Goal: Find specific page/section: Find specific page/section

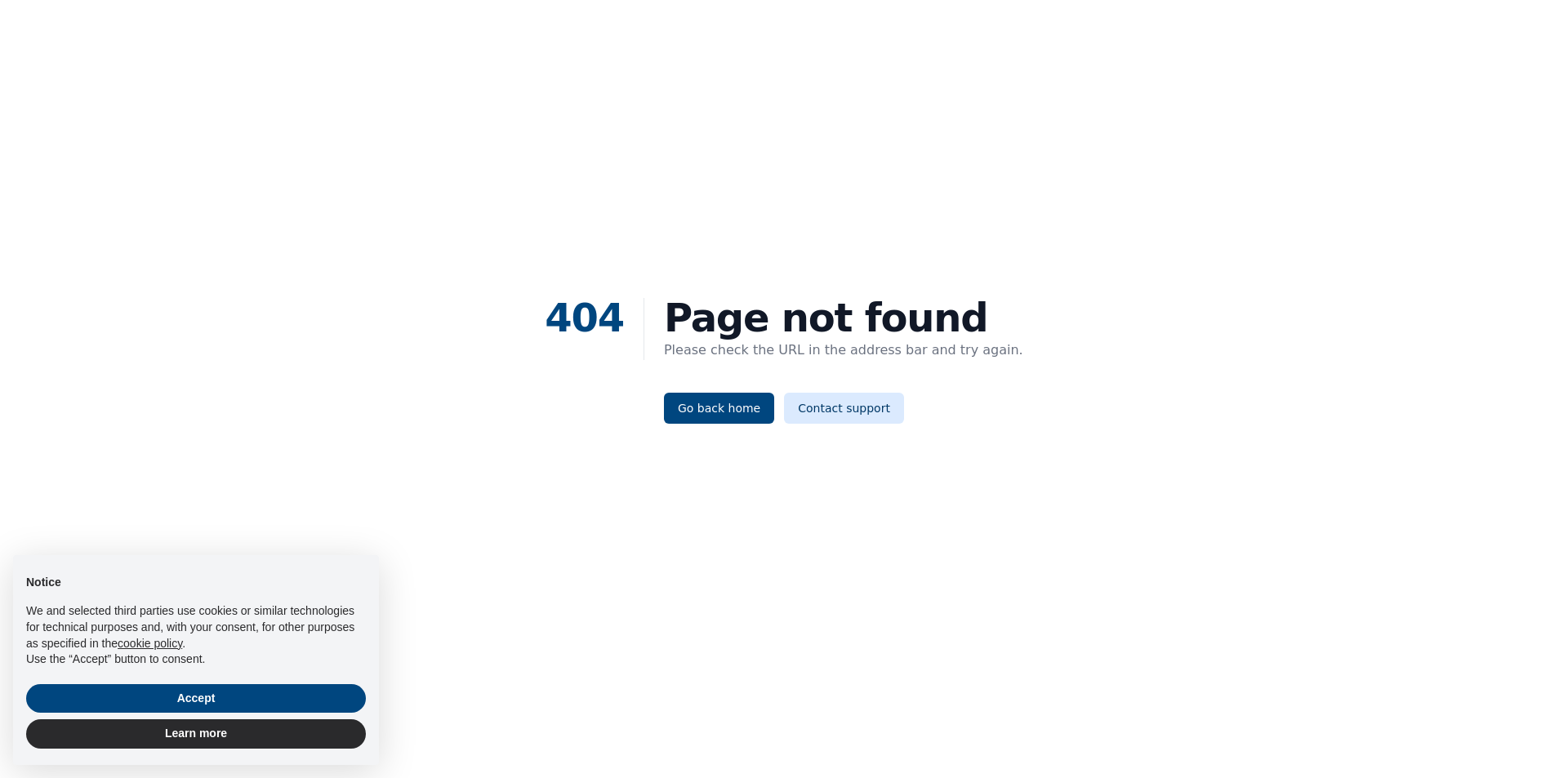
click at [707, 425] on div "404 Page not found Please check the URL in the address bar and try again. Go ba…" at bounding box center [784, 360] width 1568 height 778
click at [707, 420] on link "Go back home" at bounding box center [719, 408] width 110 height 31
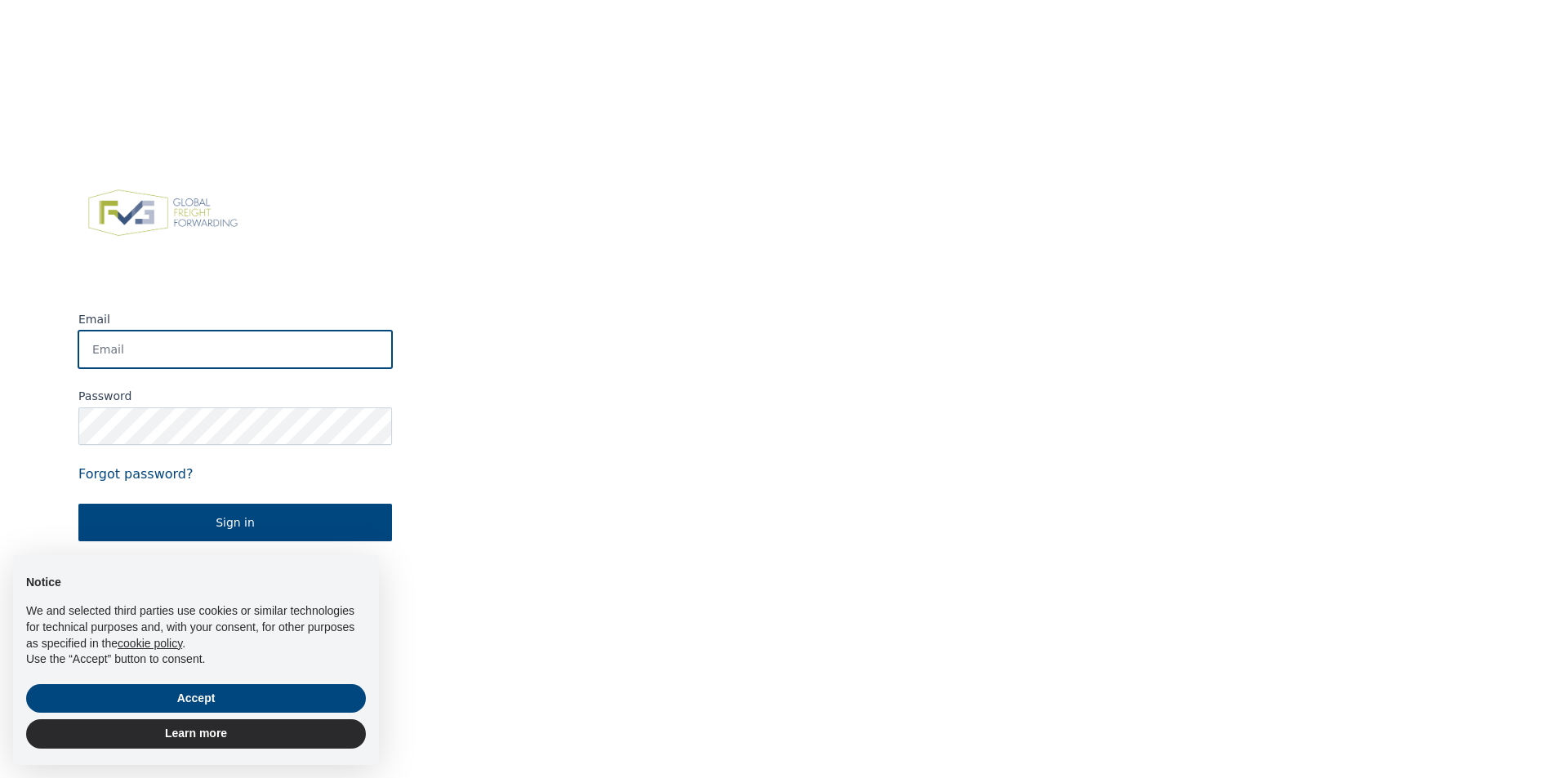
type input "[PERSON_NAME][EMAIL_ADDRESS][PERSON_NAME][DOMAIN_NAME]"
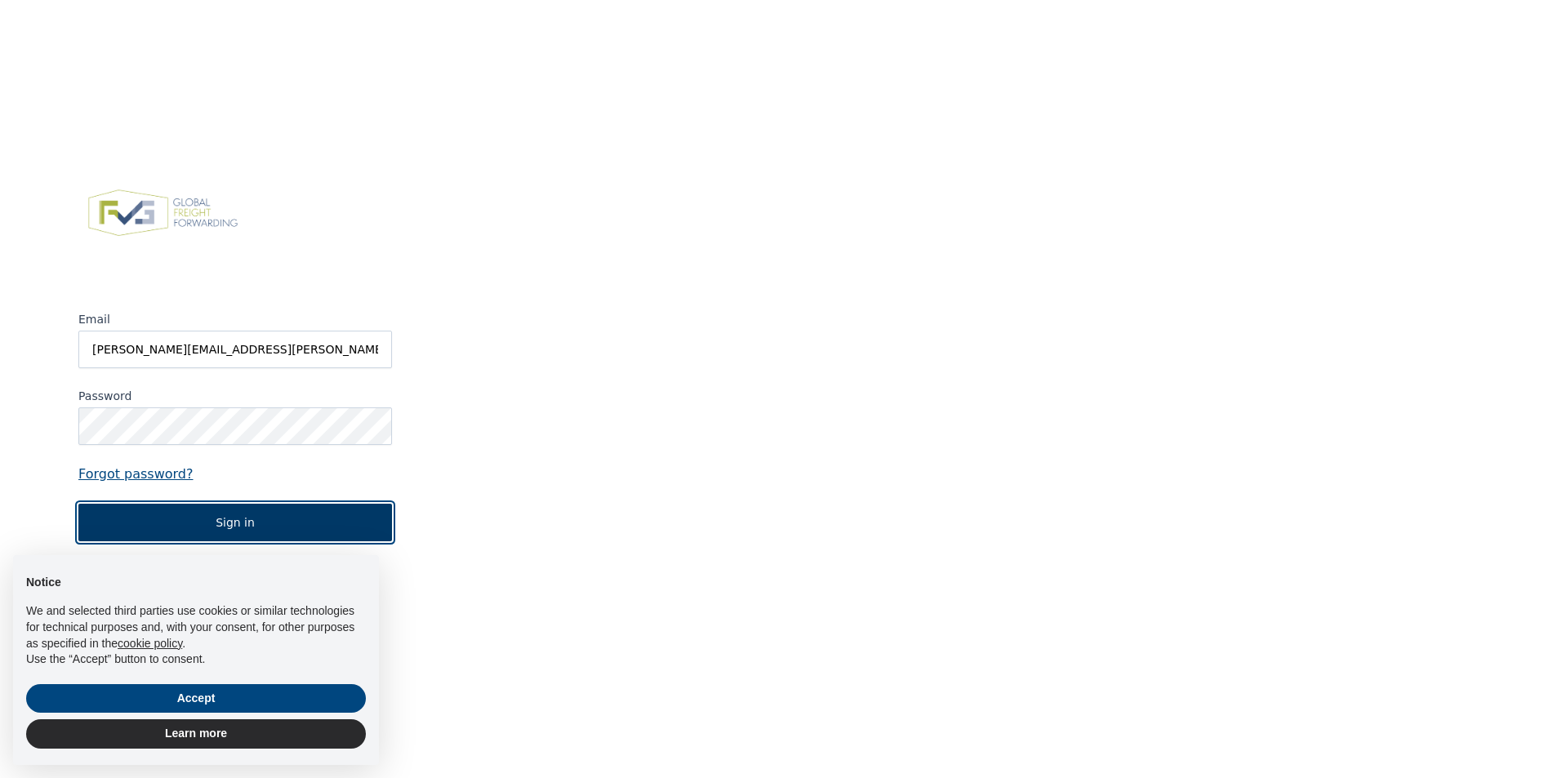
click at [247, 524] on button "Sign in" at bounding box center [235, 522] width 314 height 38
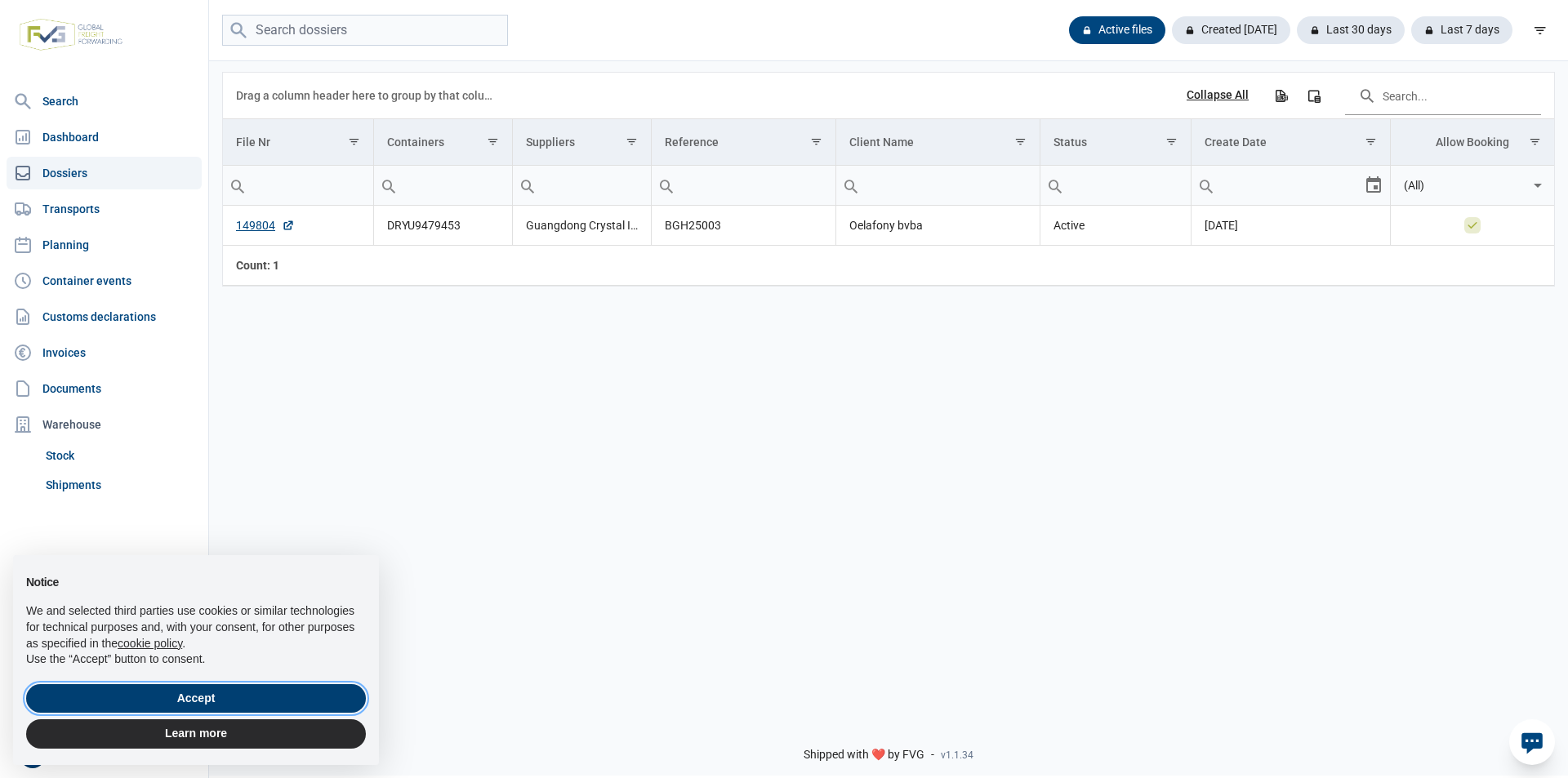
click at [243, 694] on button "Accept" at bounding box center [195, 698] width 339 height 29
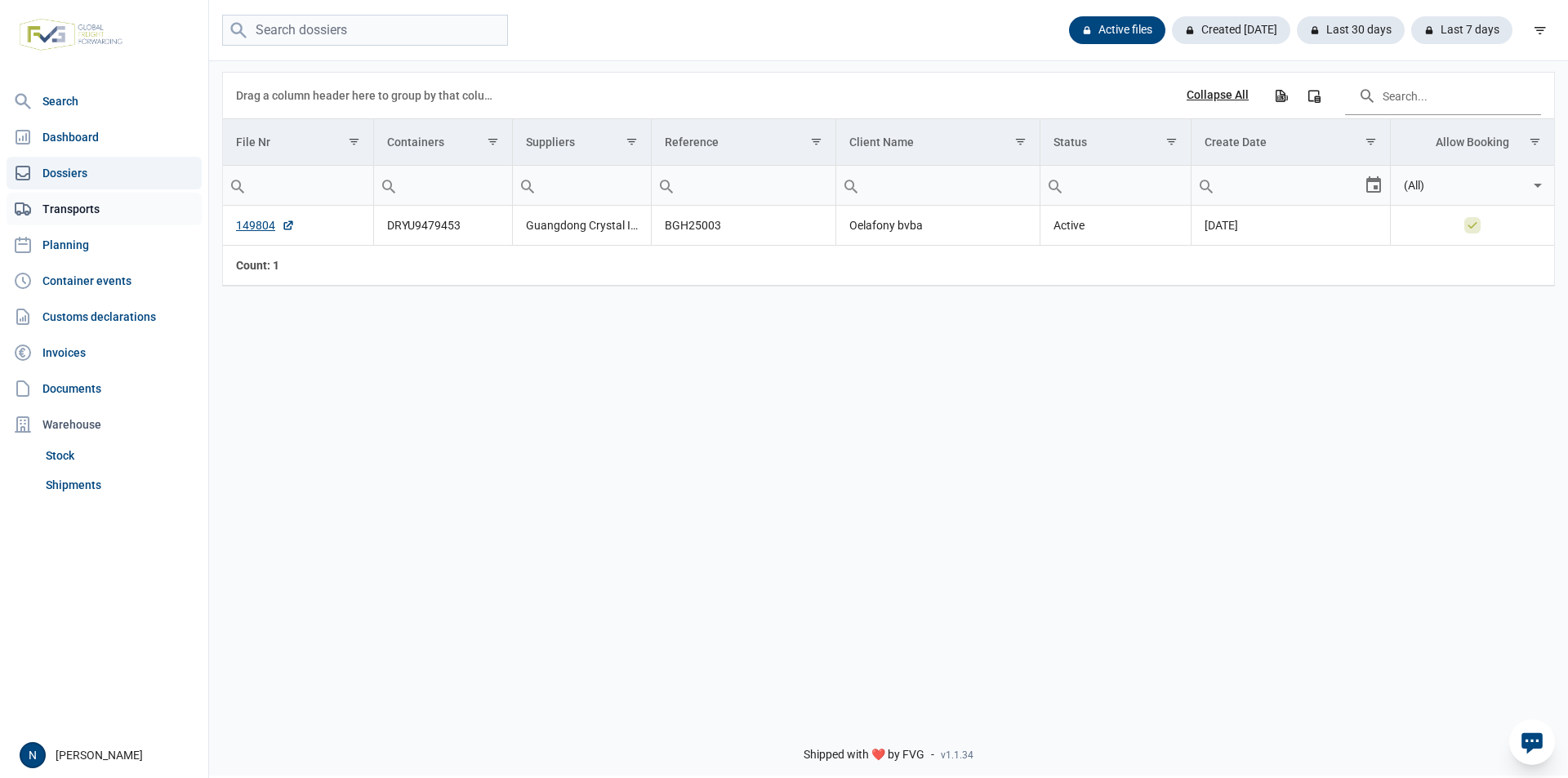
click at [83, 197] on link "Transports" at bounding box center [104, 209] width 195 height 32
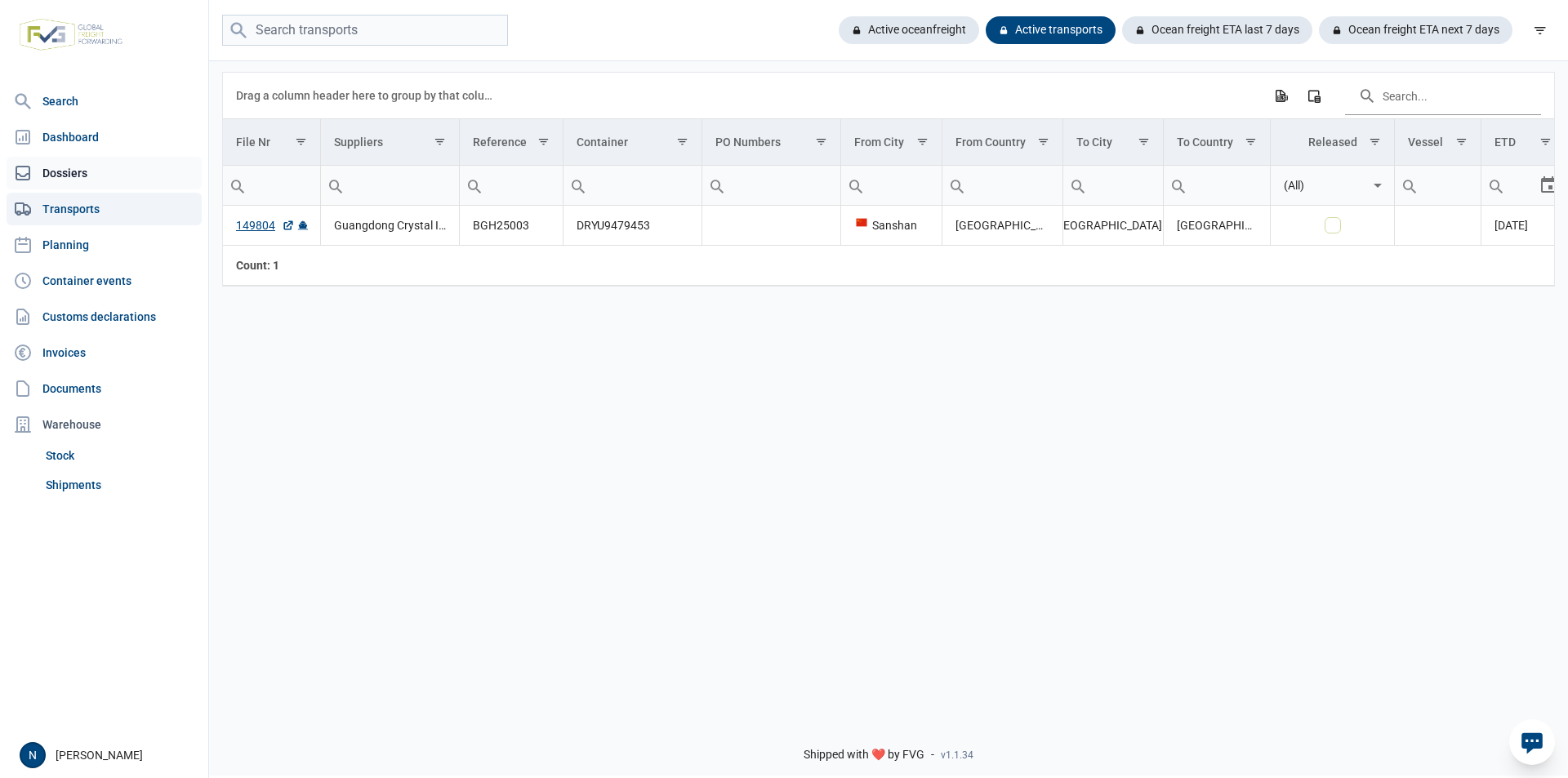
click at [69, 165] on link "Dossiers" at bounding box center [104, 173] width 195 height 32
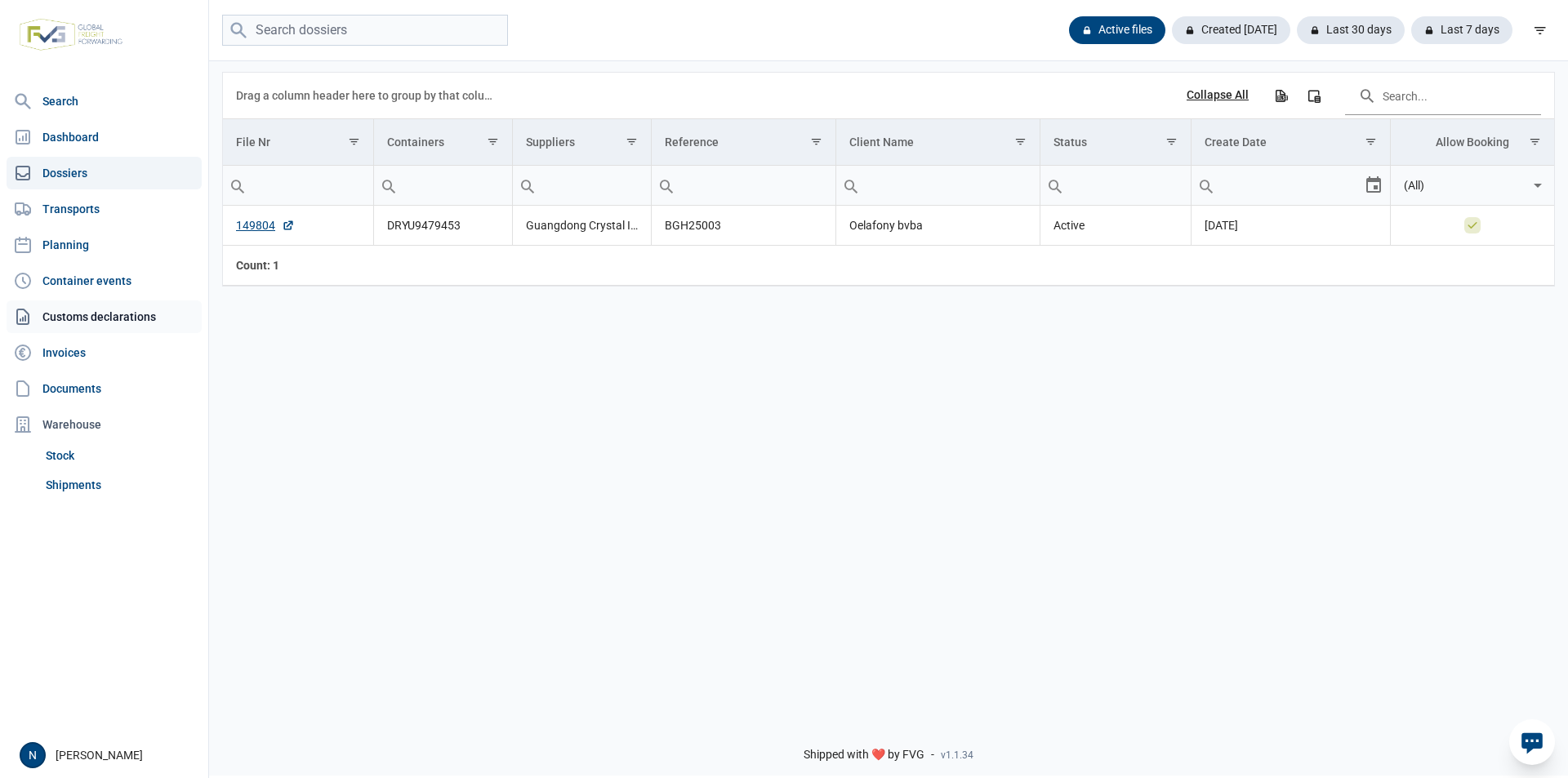
click at [117, 324] on link "Customs declarations" at bounding box center [104, 316] width 195 height 32
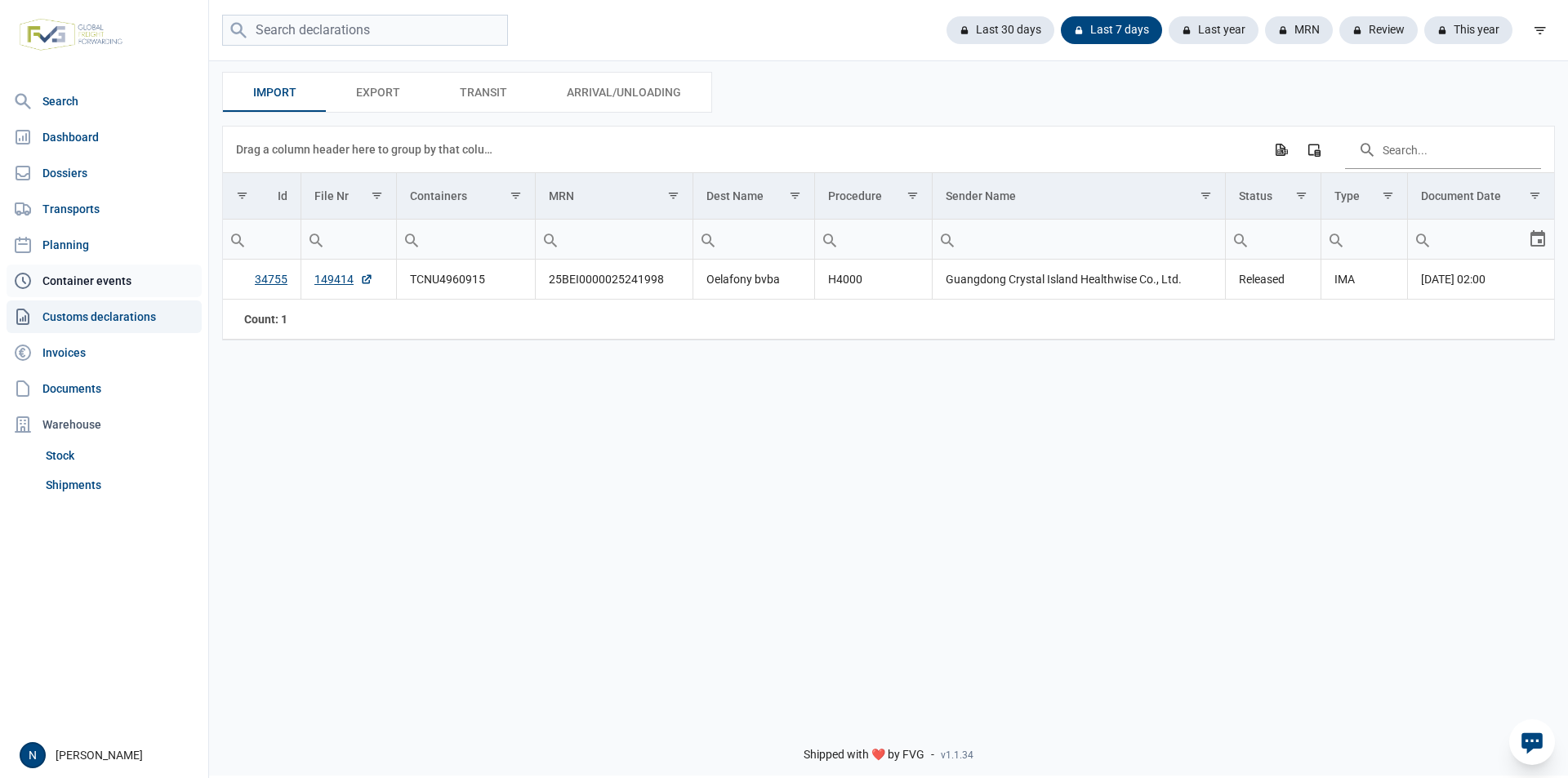
click at [95, 277] on link "Container events" at bounding box center [104, 280] width 195 height 32
